Goal: Book appointment/travel/reservation

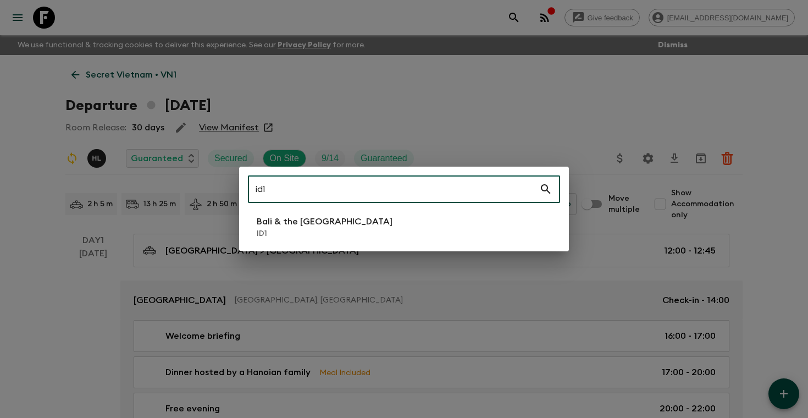
type input "id1"
click at [363, 224] on li "Bali & the [GEOGRAPHIC_DATA] ID1" at bounding box center [404, 227] width 312 height 31
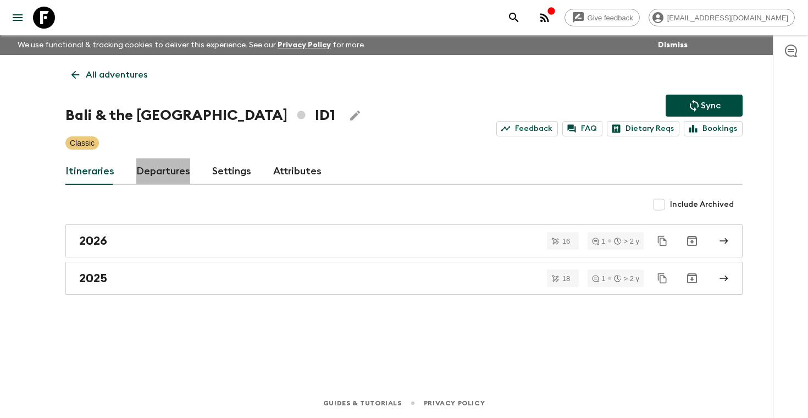
click at [153, 163] on link "Departures" at bounding box center [163, 171] width 54 height 26
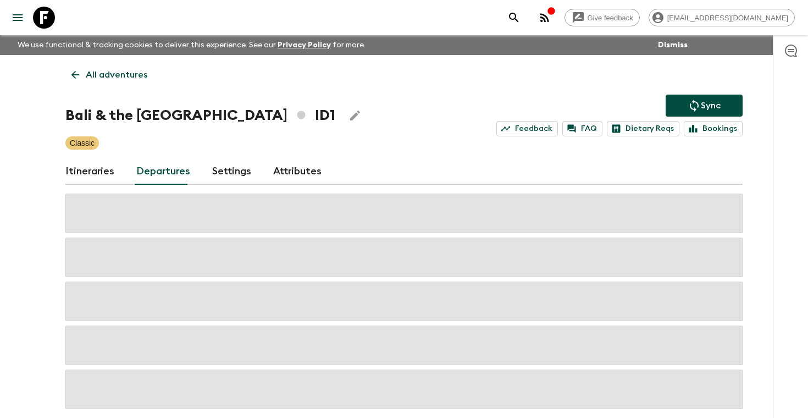
click at [767, 201] on div "Give feedback [PERSON_NAME][EMAIL_ADDRESS][DOMAIN_NAME] We use functional & tra…" at bounding box center [404, 234] width 808 height 469
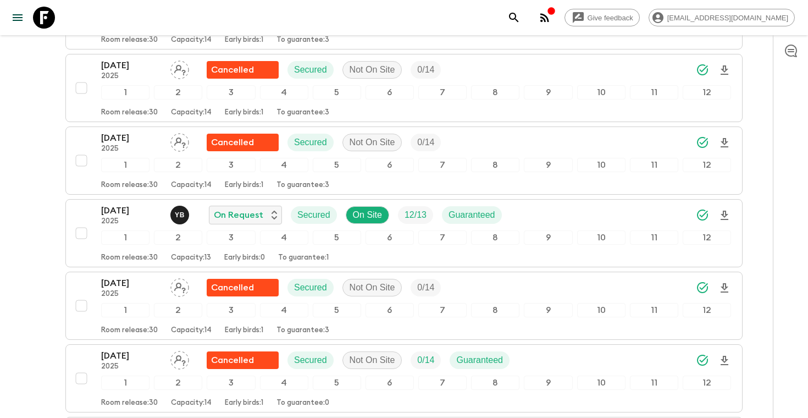
scroll to position [361, 0]
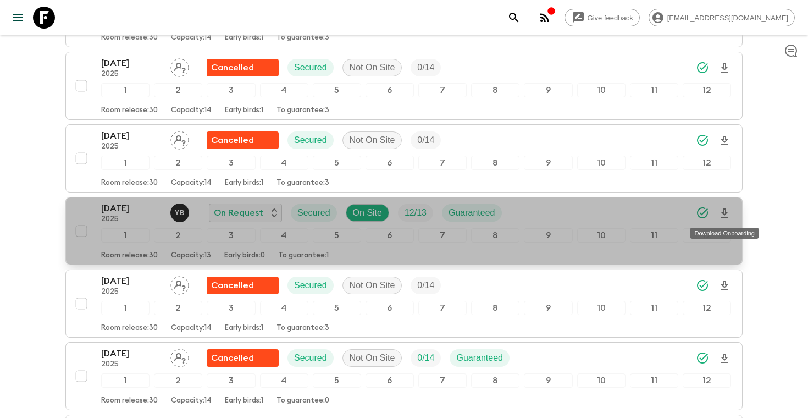
click at [726, 211] on icon "Download Onboarding" at bounding box center [725, 212] width 8 height 9
